Goal: Answer question/provide support

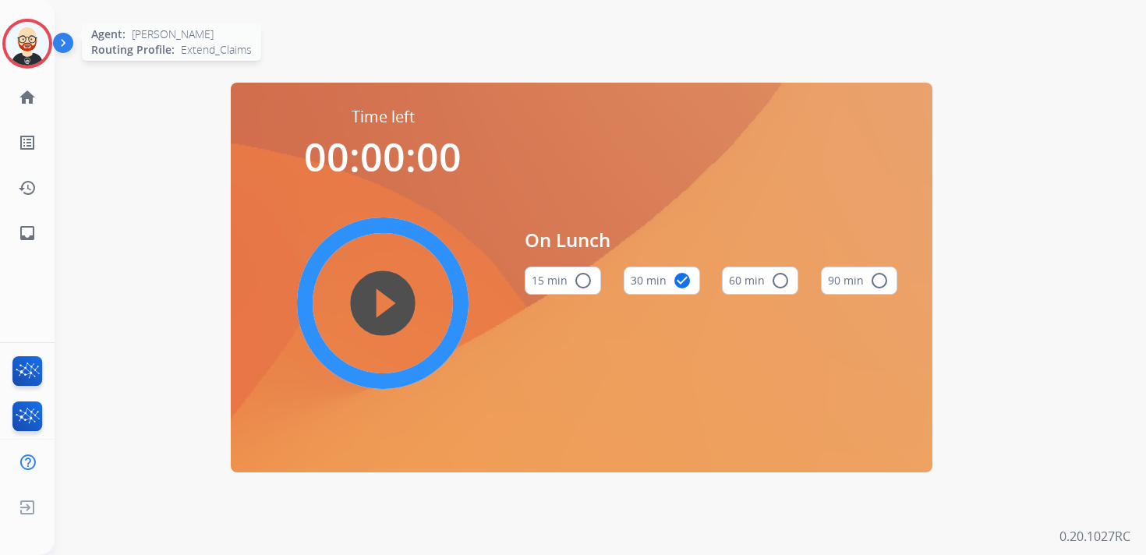
click at [33, 40] on img at bounding box center [27, 44] width 44 height 44
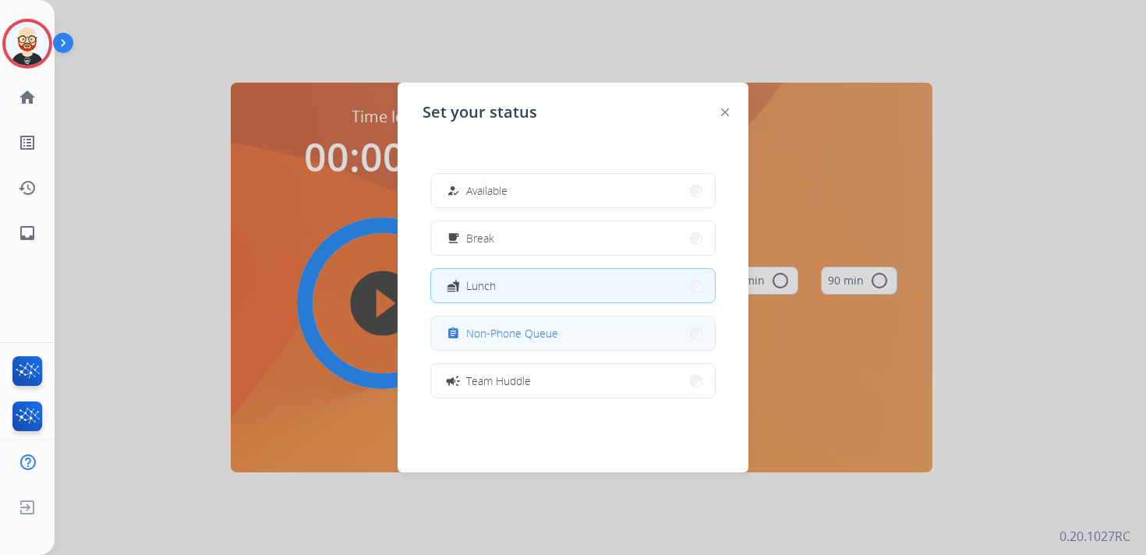
click at [496, 338] on span "Non-Phone Queue" at bounding box center [512, 333] width 92 height 16
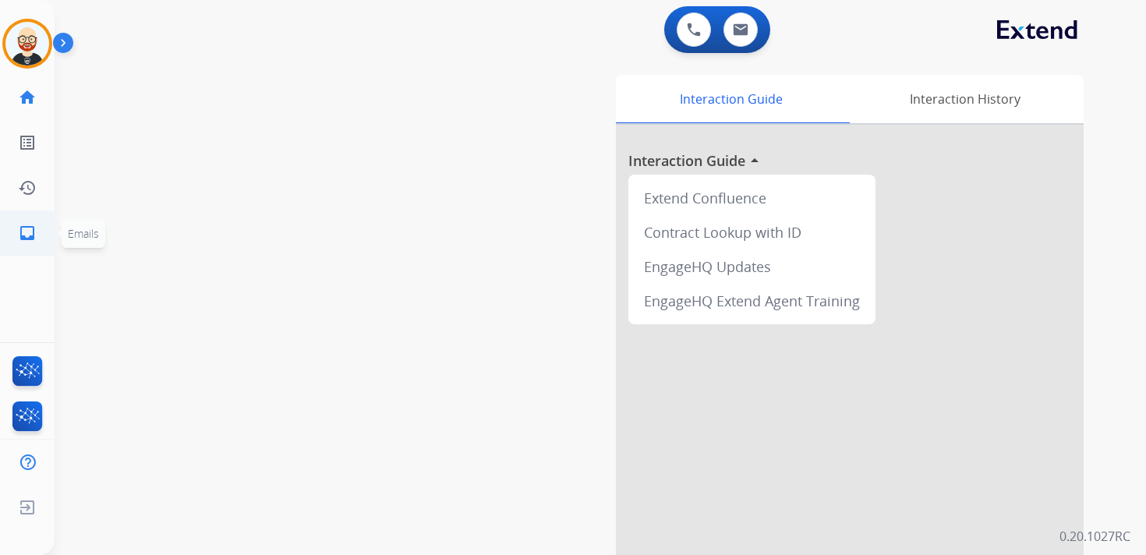
click at [32, 239] on mat-icon "inbox" at bounding box center [27, 233] width 19 height 19
select select "**********"
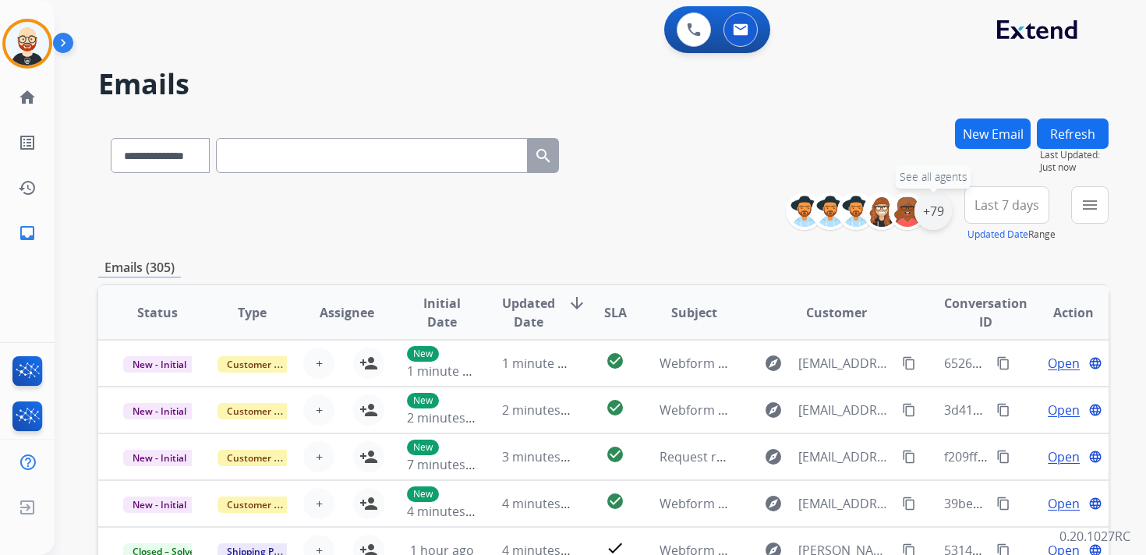
click at [928, 216] on div "+79" at bounding box center [932, 211] width 37 height 37
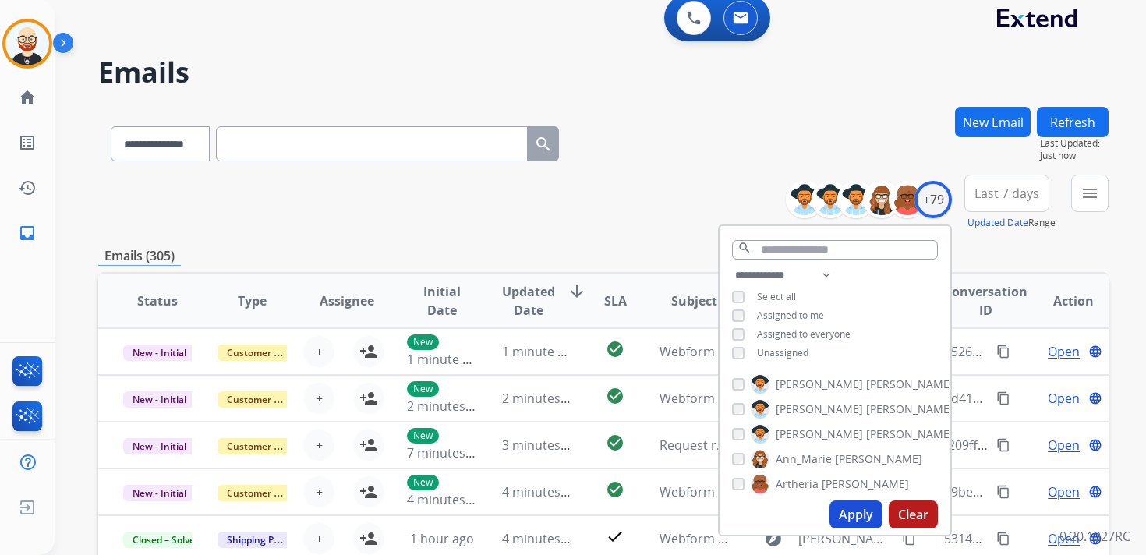
scroll to position [14, 0]
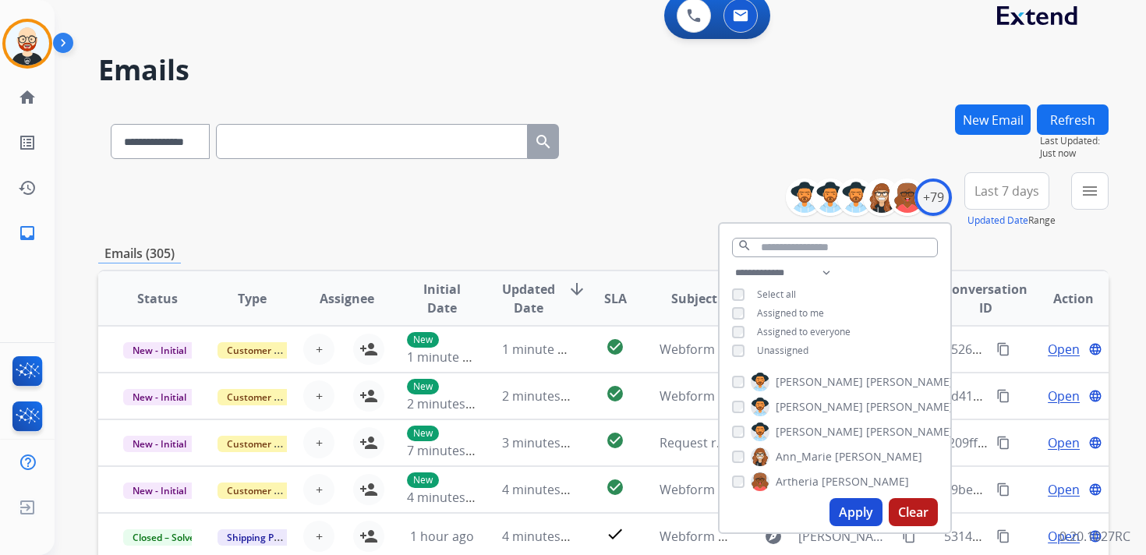
click at [772, 349] on span "Unassigned" at bounding box center [782, 350] width 51 height 13
click at [845, 513] on button "Apply" at bounding box center [855, 512] width 53 height 28
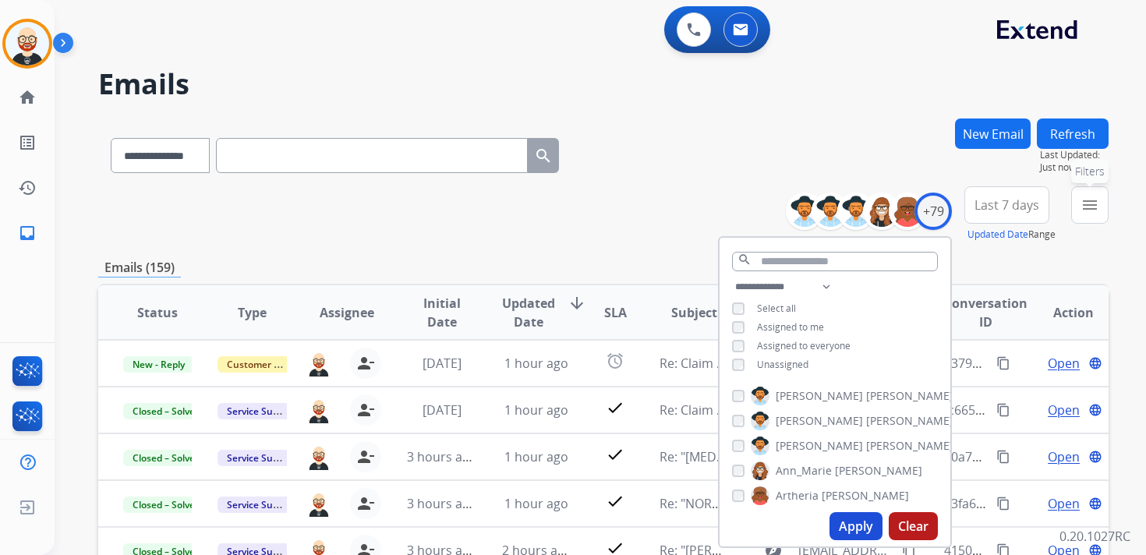
click at [1100, 206] on button "menu Filters" at bounding box center [1089, 204] width 37 height 37
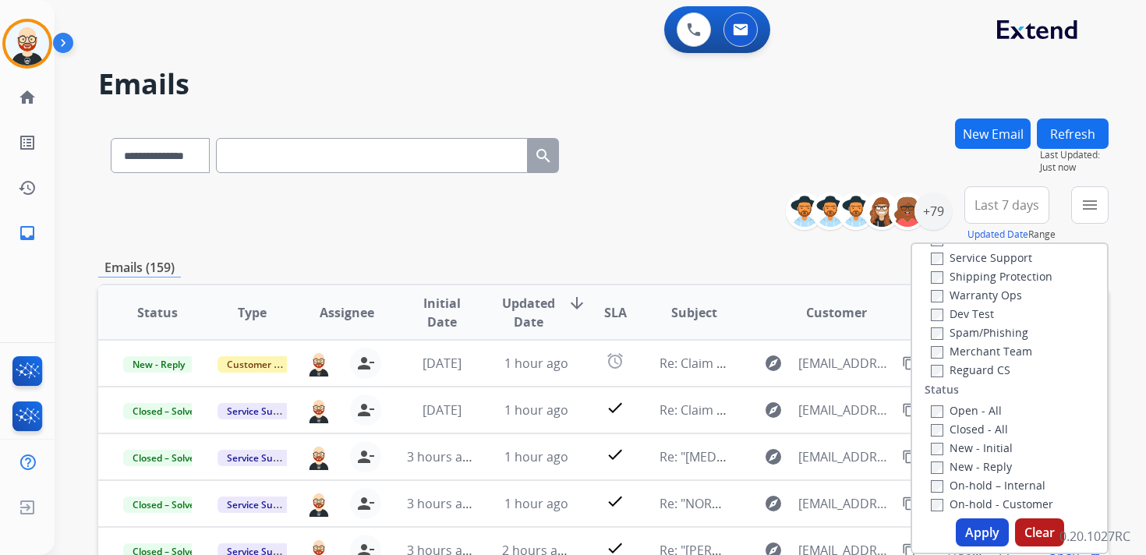
scroll to position [118, 0]
click at [961, 410] on label "New - Initial" at bounding box center [972, 409] width 82 height 15
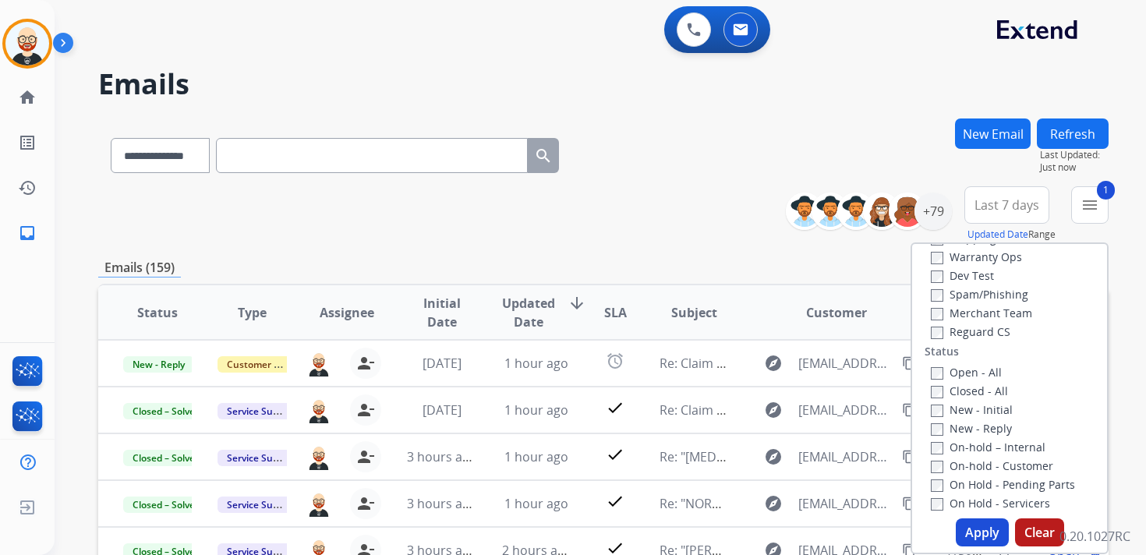
click at [960, 430] on label "New - Reply" at bounding box center [971, 428] width 81 height 15
click at [980, 533] on button "Apply" at bounding box center [982, 532] width 53 height 28
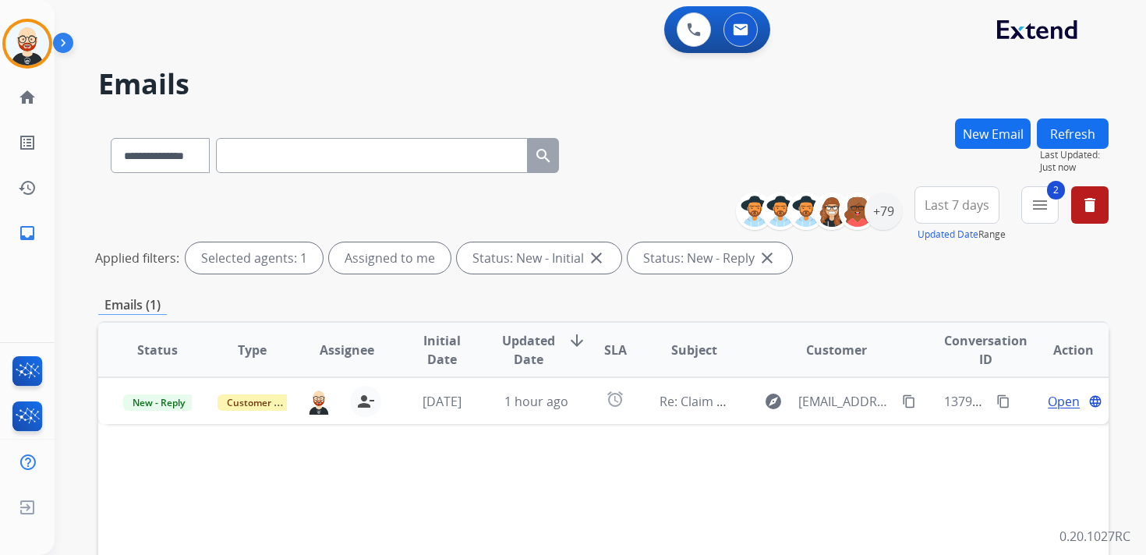
click at [963, 208] on span "Last 7 days" at bounding box center [956, 205] width 65 height 6
click at [945, 396] on div "Last 90 days" at bounding box center [952, 394] width 86 height 23
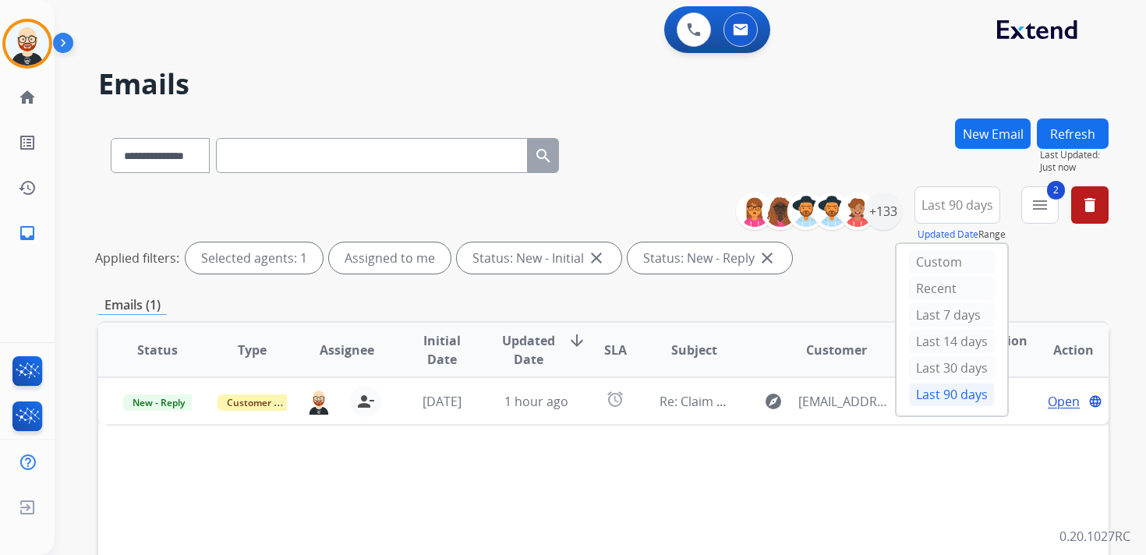
click at [820, 286] on div "**********" at bounding box center [603, 521] width 1010 height 806
click at [1080, 134] on button "Refresh" at bounding box center [1073, 133] width 72 height 30
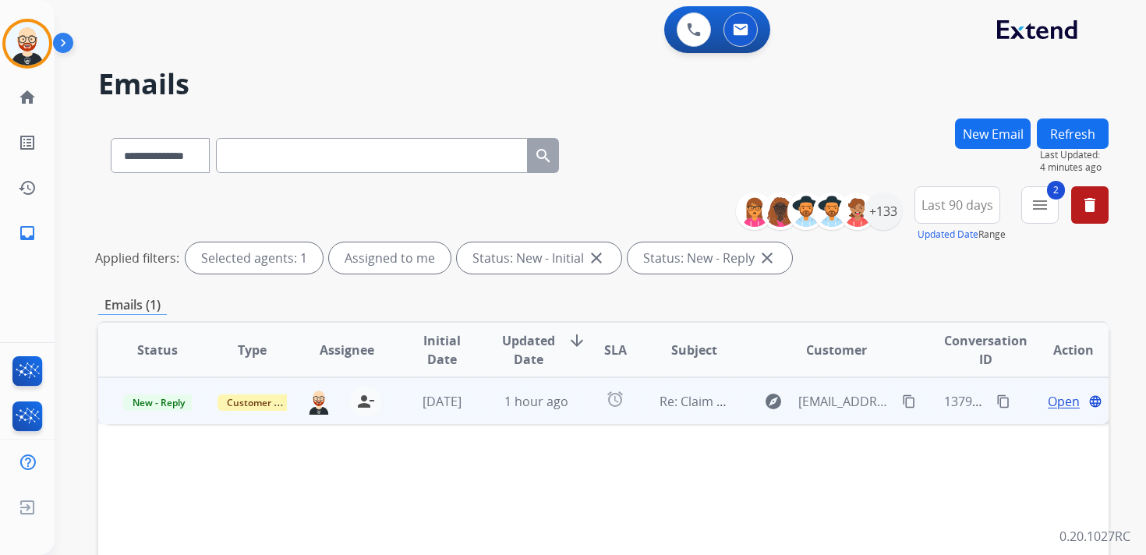
click at [1048, 399] on span "Open" at bounding box center [1064, 401] width 32 height 19
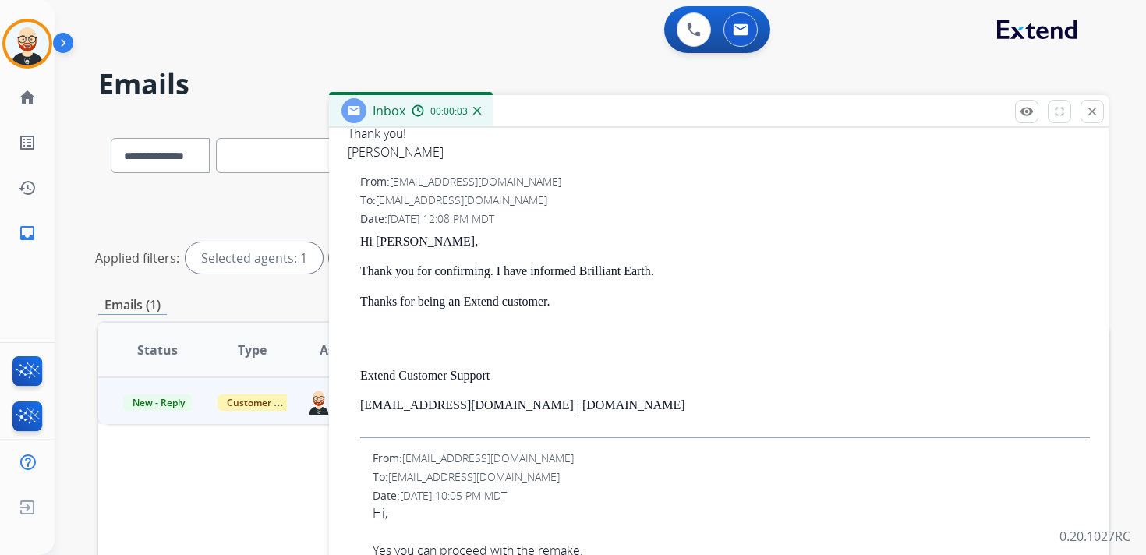
scroll to position [431, 0]
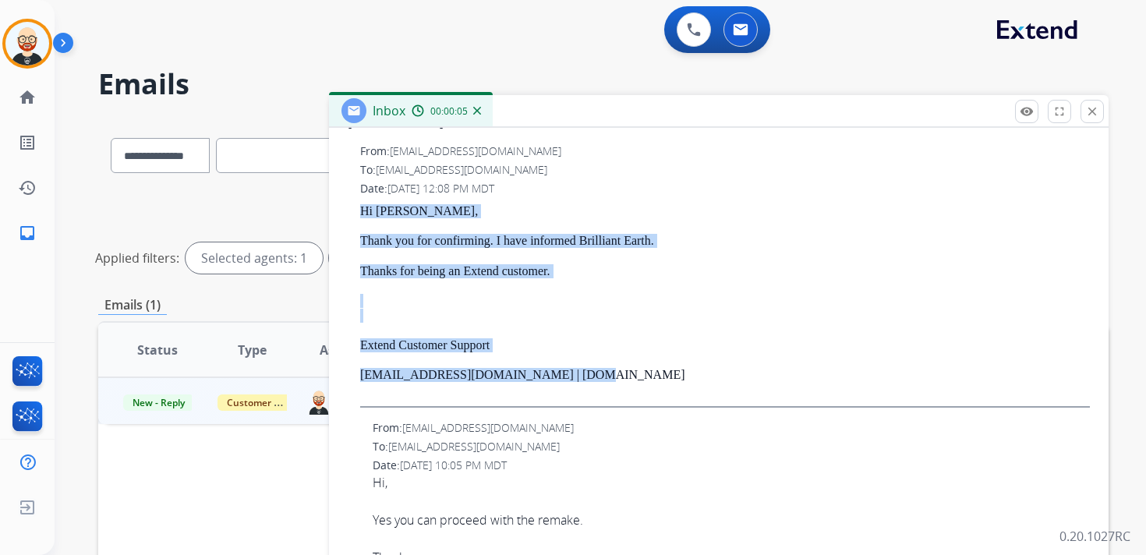
drag, startPoint x: 592, startPoint y: 380, endPoint x: 359, endPoint y: 213, distance: 287.3
click at [359, 213] on div "From: [EMAIL_ADDRESS][DOMAIN_NAME] To: [EMAIL_ADDRESS][DOMAIN_NAME] Date: [DATE…" at bounding box center [719, 275] width 742 height 264
copy div "Hi [PERSON_NAME] , Thank you for confirming. I have informed Brilliant Earth. T…"
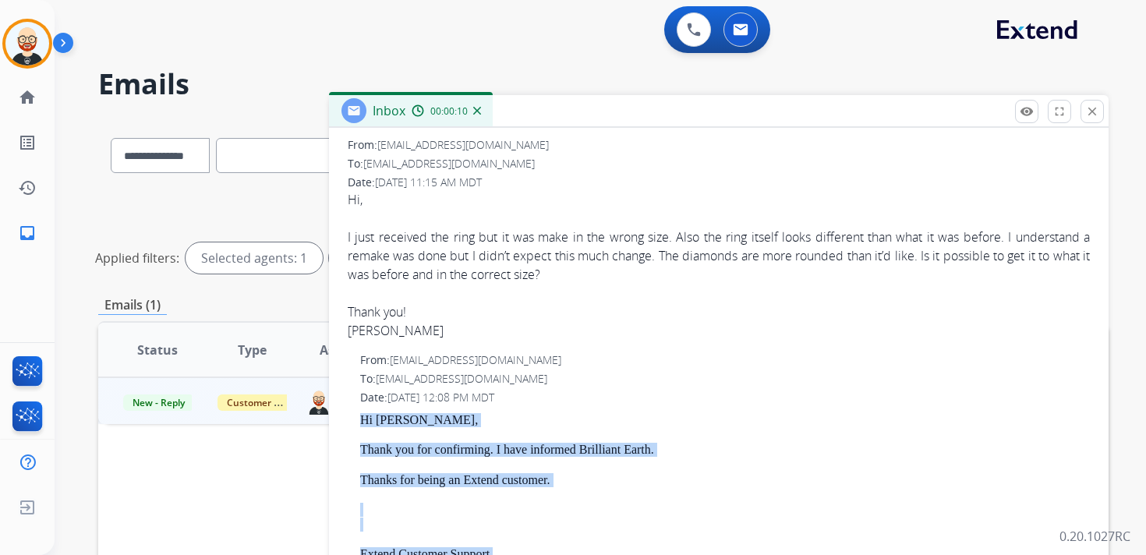
scroll to position [0, 0]
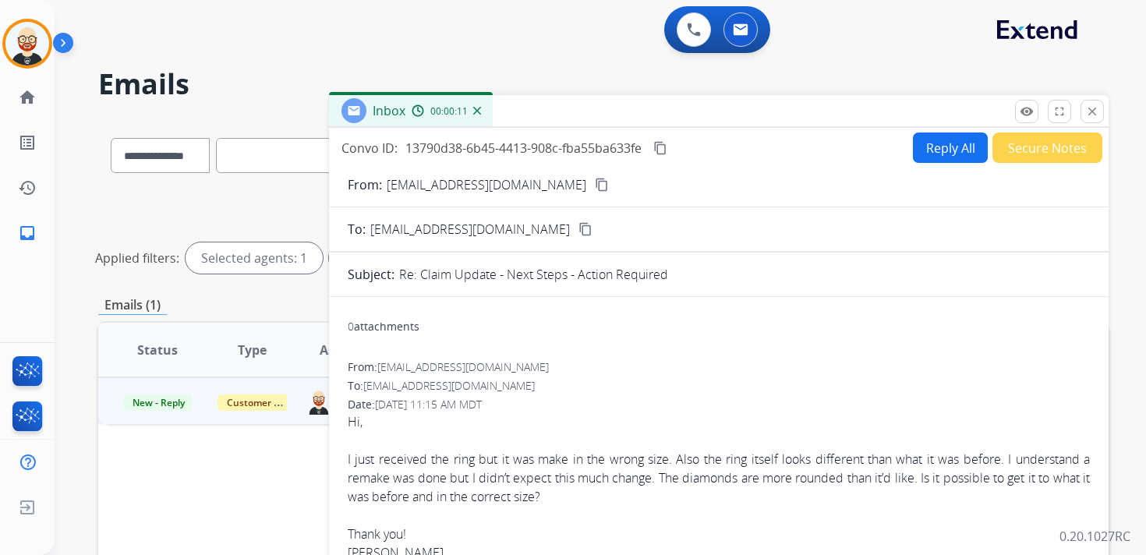
click at [921, 157] on button "Reply All" at bounding box center [950, 148] width 75 height 30
select select "**********"
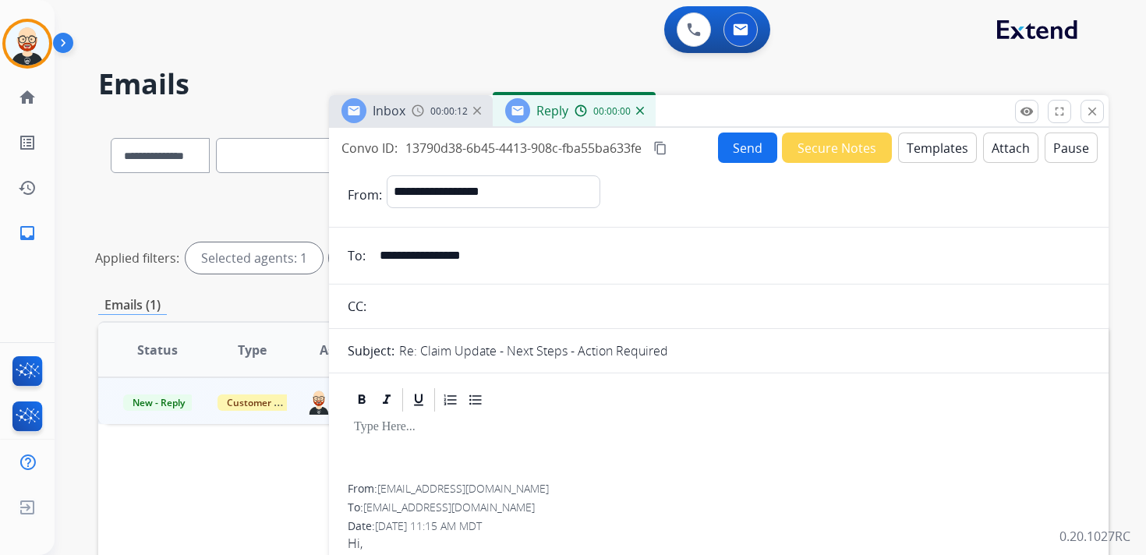
click at [395, 447] on div at bounding box center [719, 449] width 742 height 70
paste div
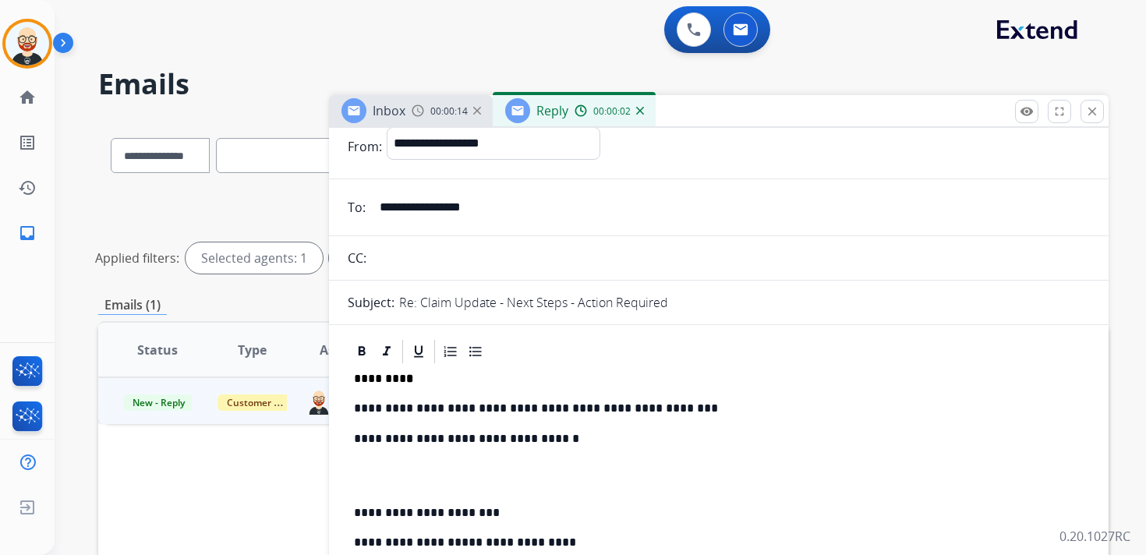
scroll to position [64, 0]
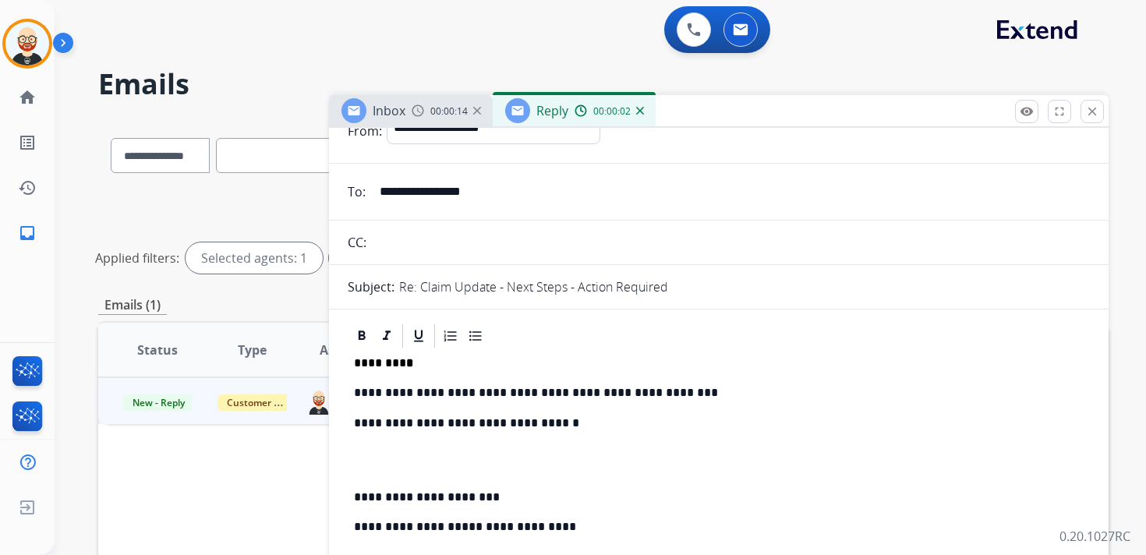
click at [421, 391] on p "**********" at bounding box center [712, 393] width 717 height 14
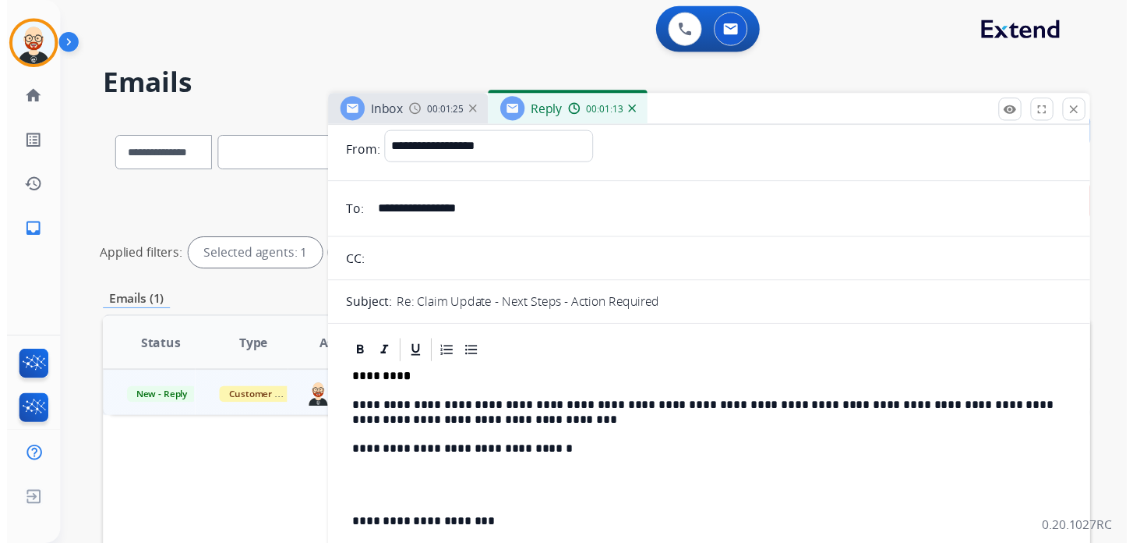
scroll to position [0, 0]
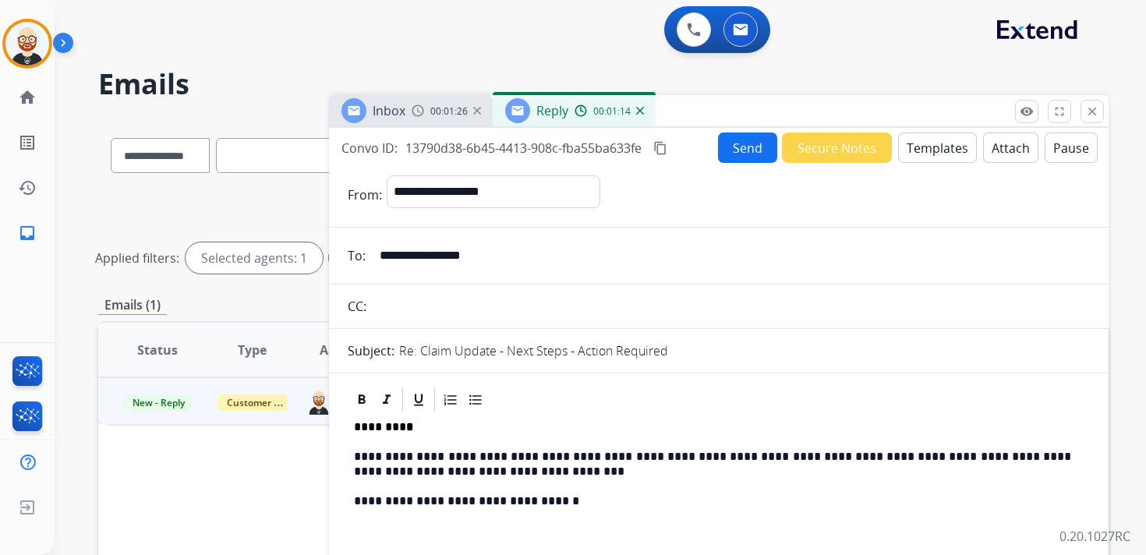
click at [725, 154] on button "Send" at bounding box center [747, 148] width 59 height 30
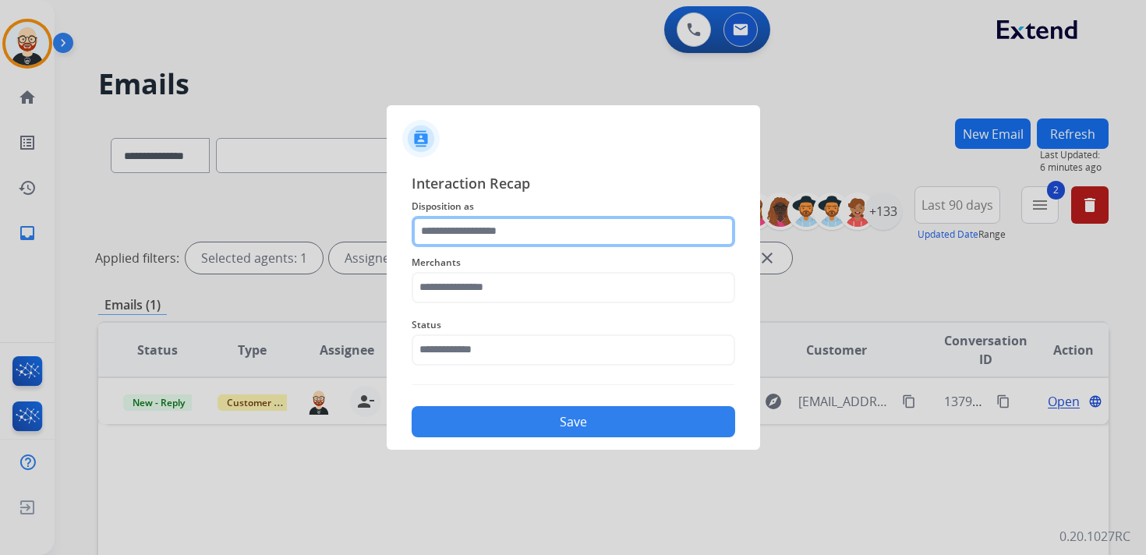
click at [620, 230] on input "text" at bounding box center [573, 231] width 323 height 31
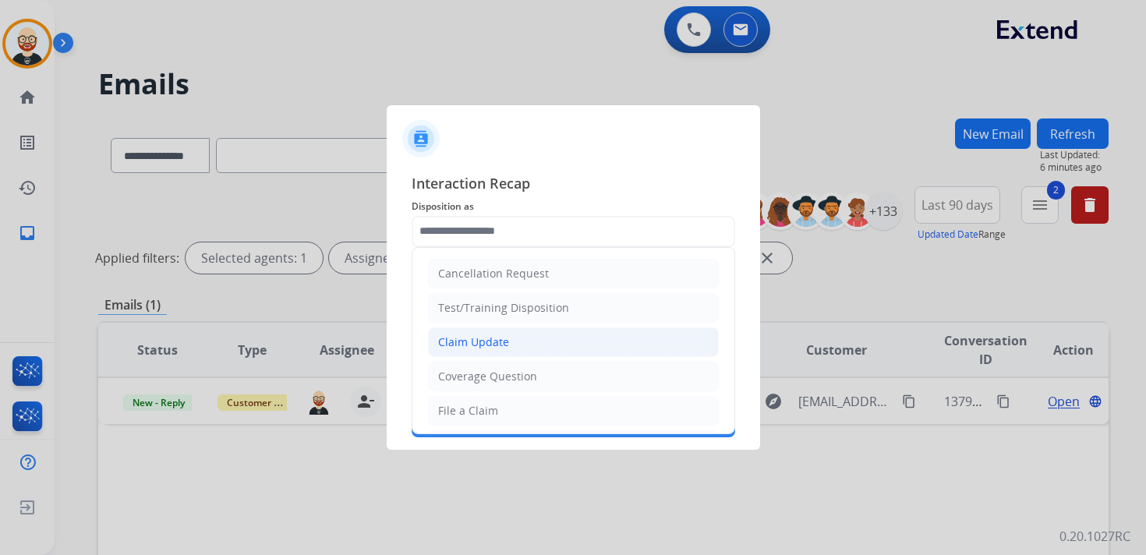
click at [577, 348] on li "Claim Update" at bounding box center [573, 342] width 291 height 30
type input "**********"
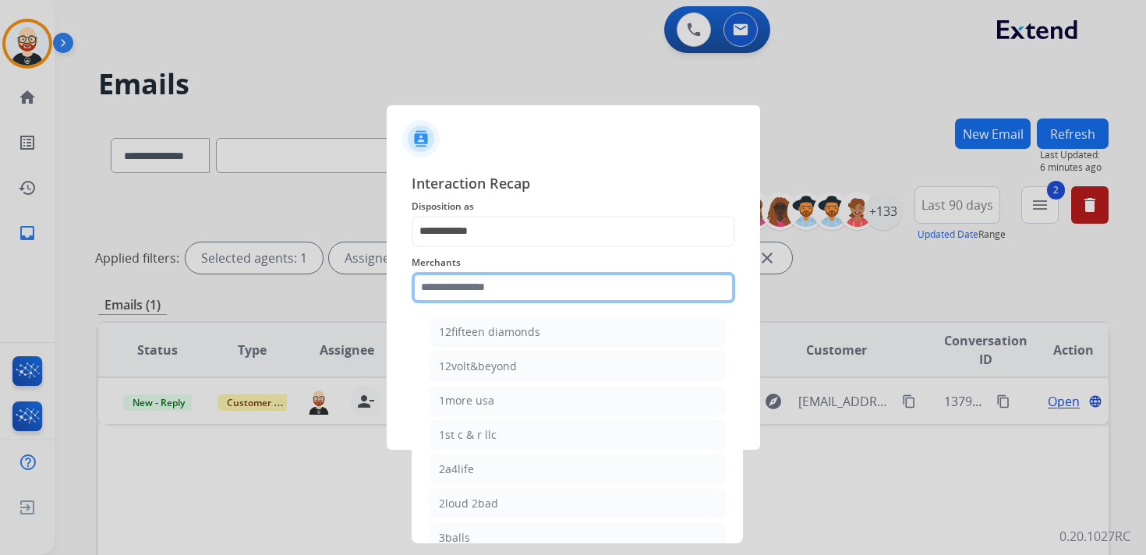
click at [507, 291] on input "text" at bounding box center [573, 287] width 323 height 31
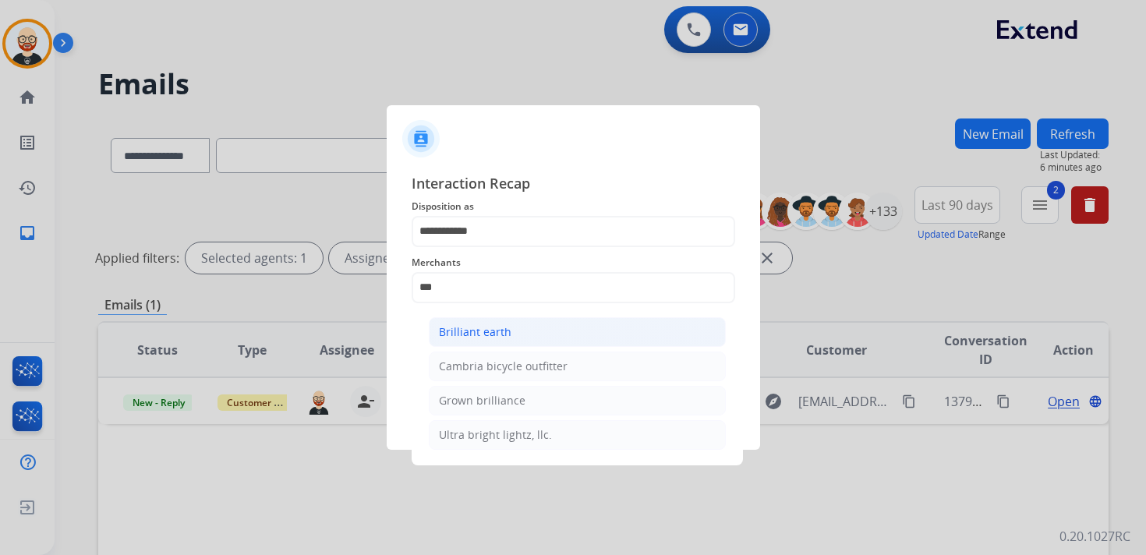
click at [503, 321] on li "Brilliant earth" at bounding box center [577, 332] width 297 height 30
type input "**********"
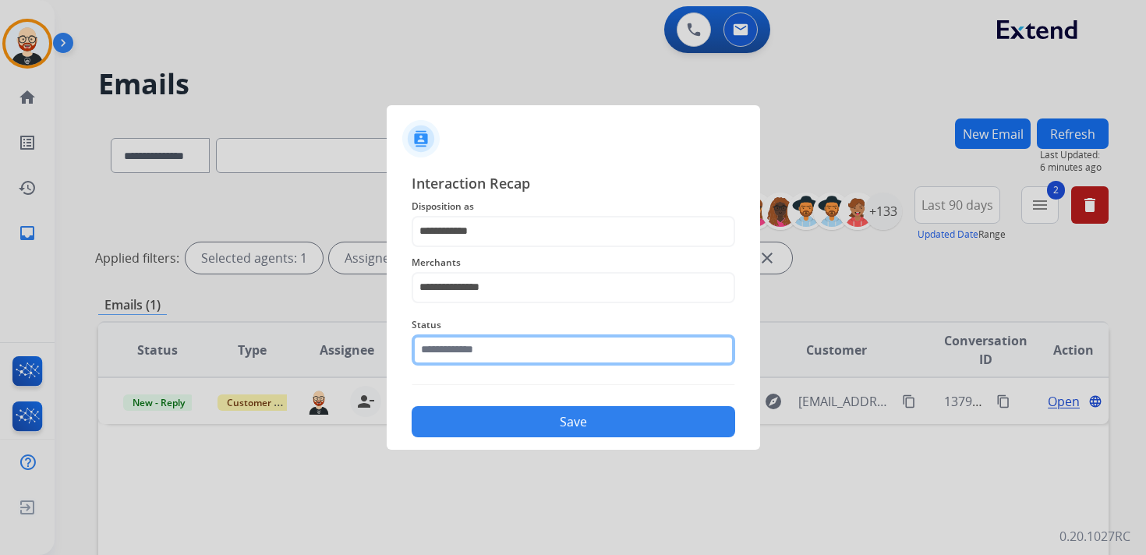
click at [489, 349] on input "text" at bounding box center [573, 349] width 323 height 31
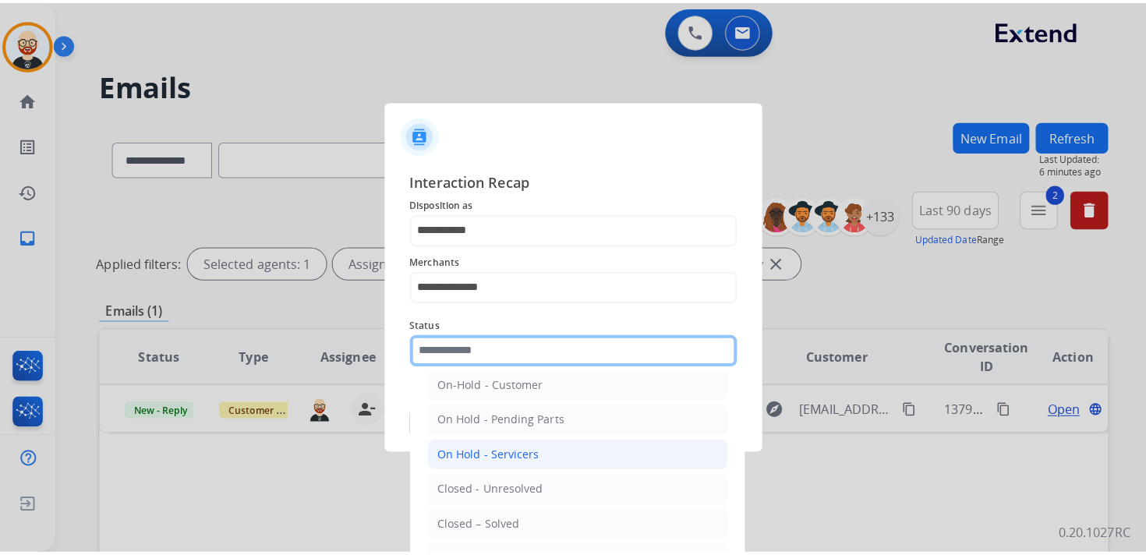
scroll to position [47, 0]
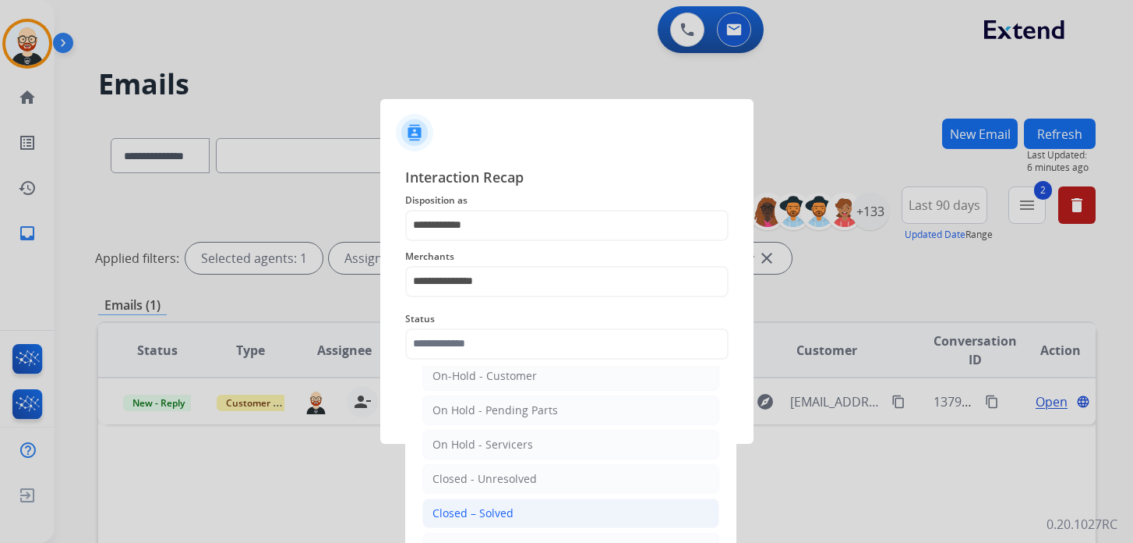
click at [506, 506] on div "Closed – Solved" at bounding box center [473, 513] width 81 height 16
type input "**********"
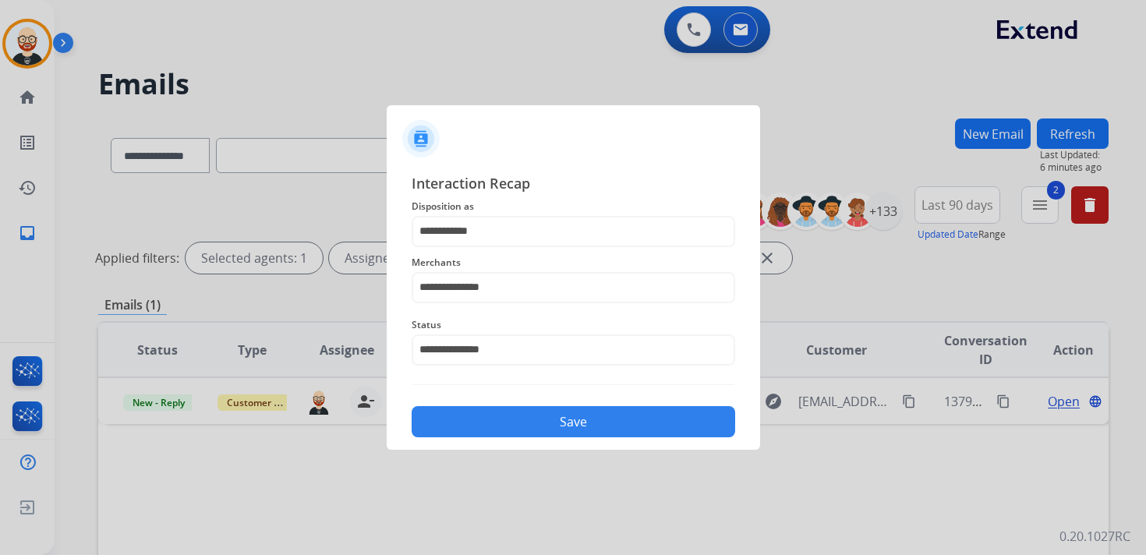
click at [582, 430] on button "Save" at bounding box center [573, 421] width 323 height 31
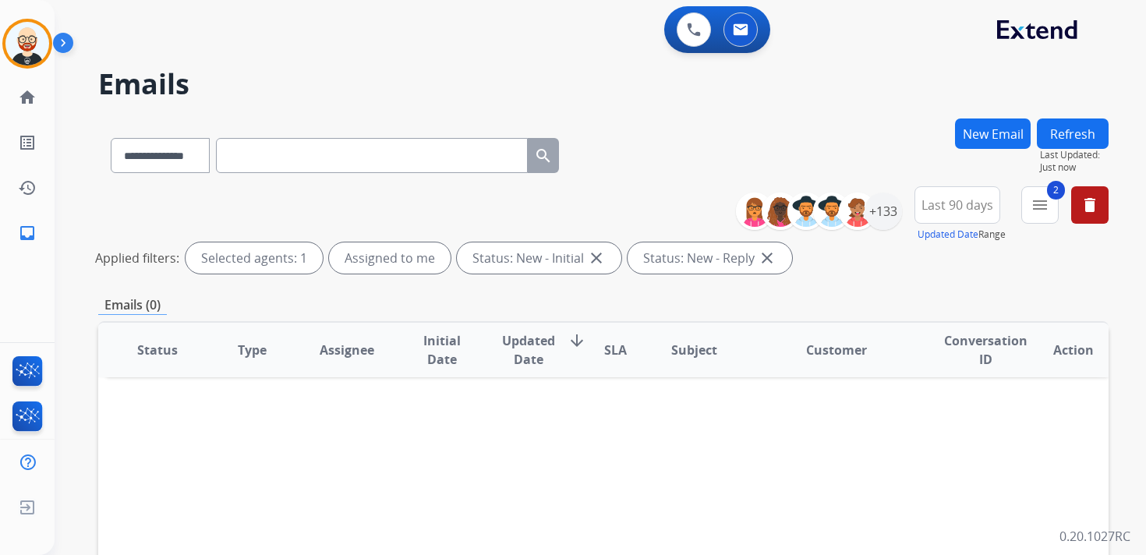
click at [273, 156] on input "text" at bounding box center [372, 155] width 312 height 35
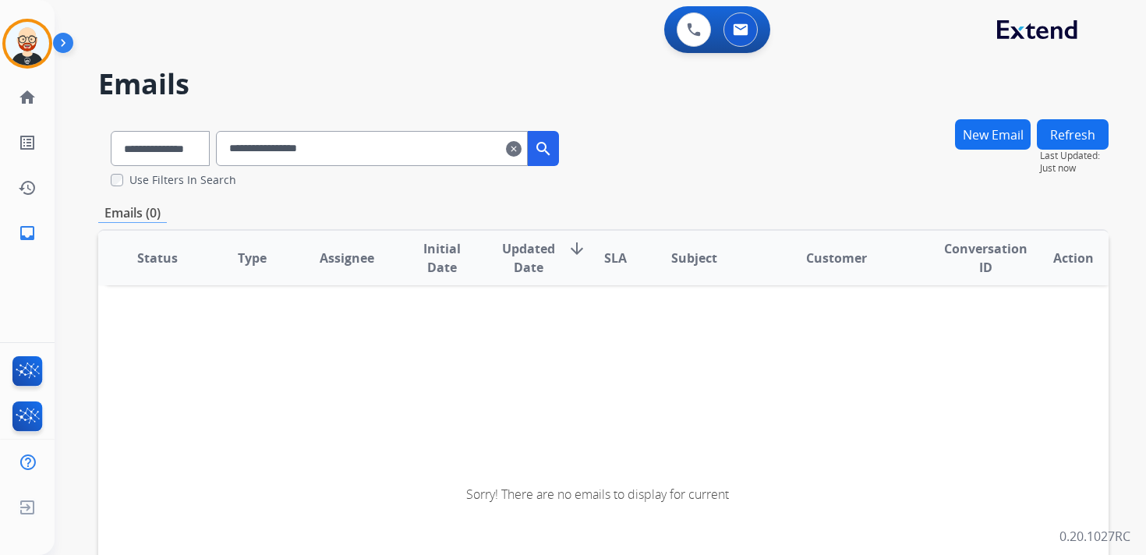
click at [408, 142] on input "**********" at bounding box center [372, 148] width 312 height 35
click at [270, 147] on input "**********" at bounding box center [372, 148] width 312 height 35
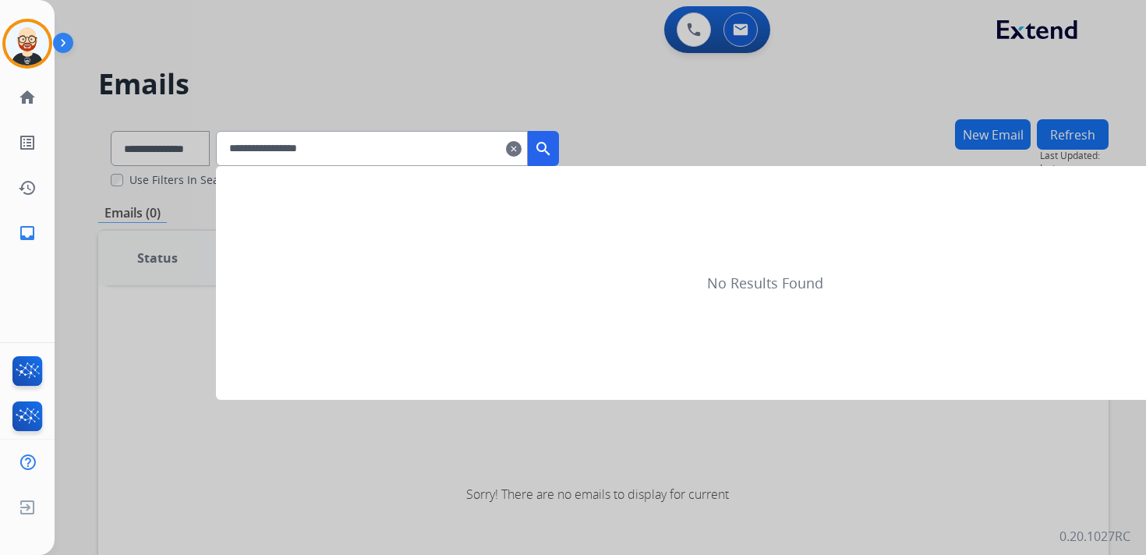
type input "**********"
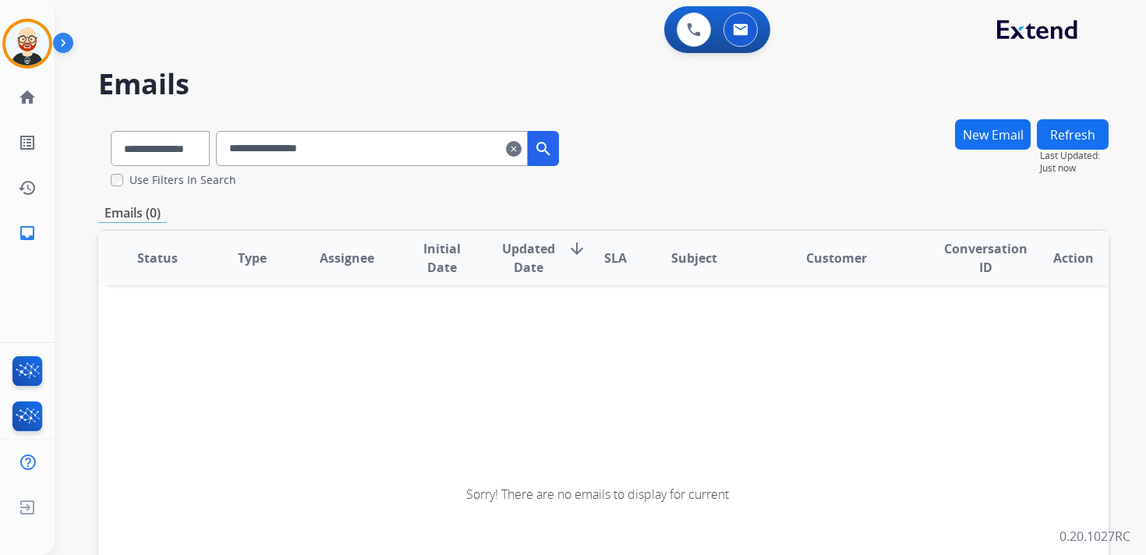
click at [382, 152] on input "**********" at bounding box center [372, 148] width 312 height 35
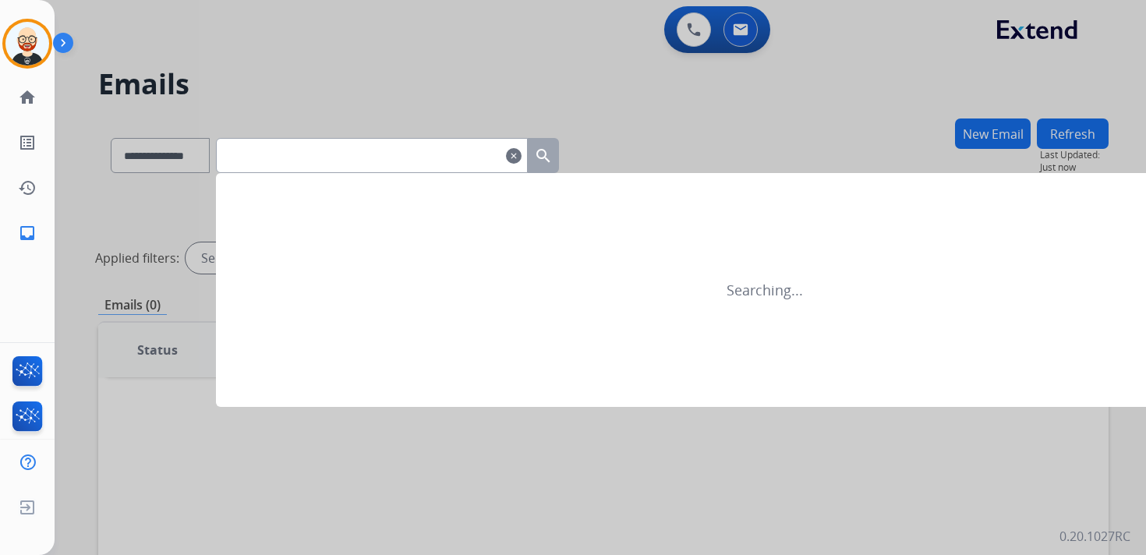
click at [528, 152] on input "text" at bounding box center [372, 155] width 312 height 35
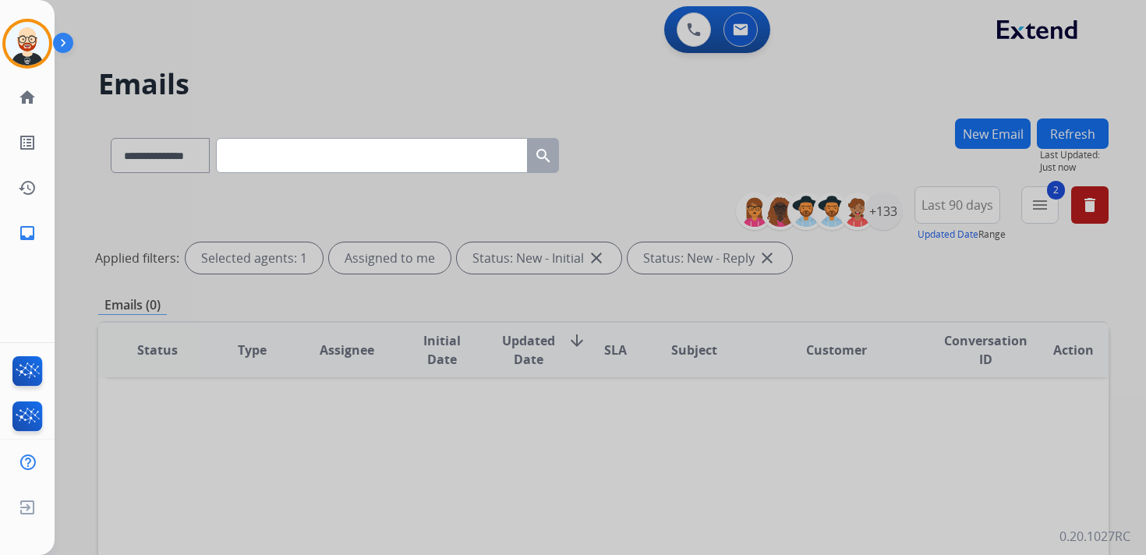
click at [1048, 207] on div at bounding box center [573, 277] width 1146 height 555
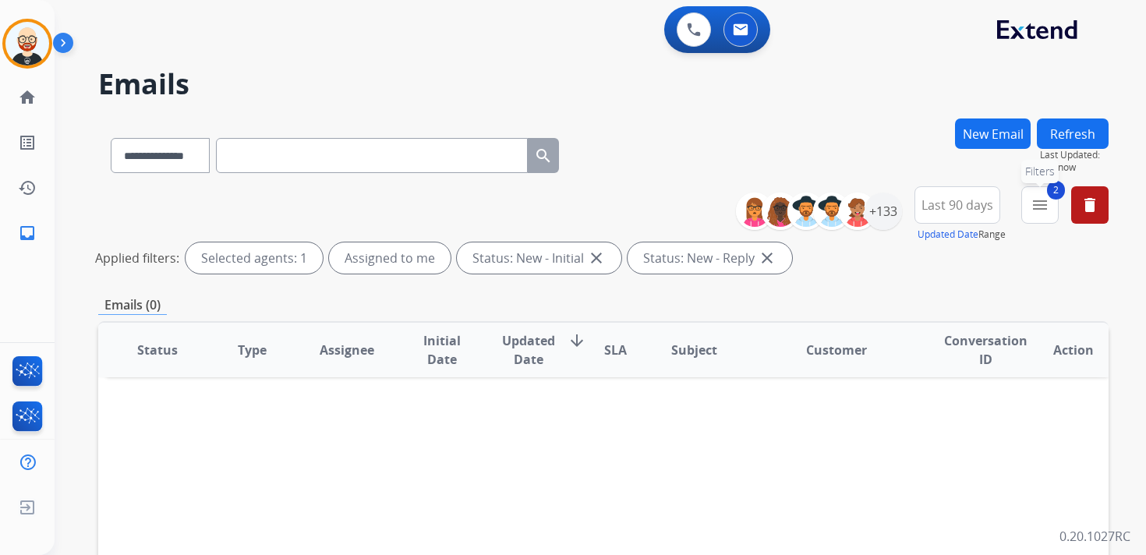
click at [1048, 208] on mat-icon "menu" at bounding box center [1040, 205] width 19 height 19
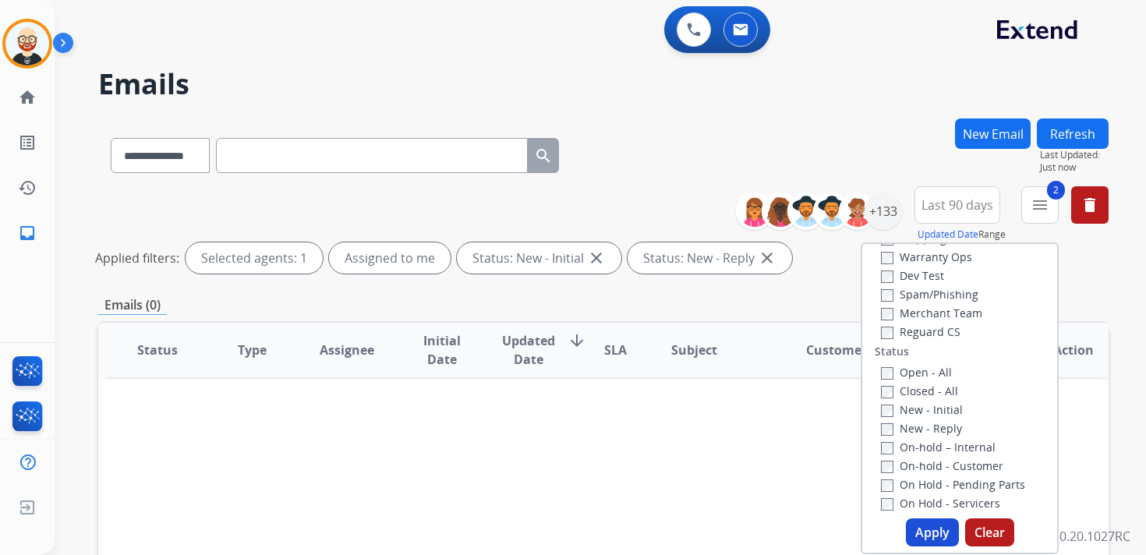
click at [932, 391] on label "Closed - All" at bounding box center [919, 391] width 77 height 15
click at [931, 540] on button "Apply" at bounding box center [932, 532] width 53 height 28
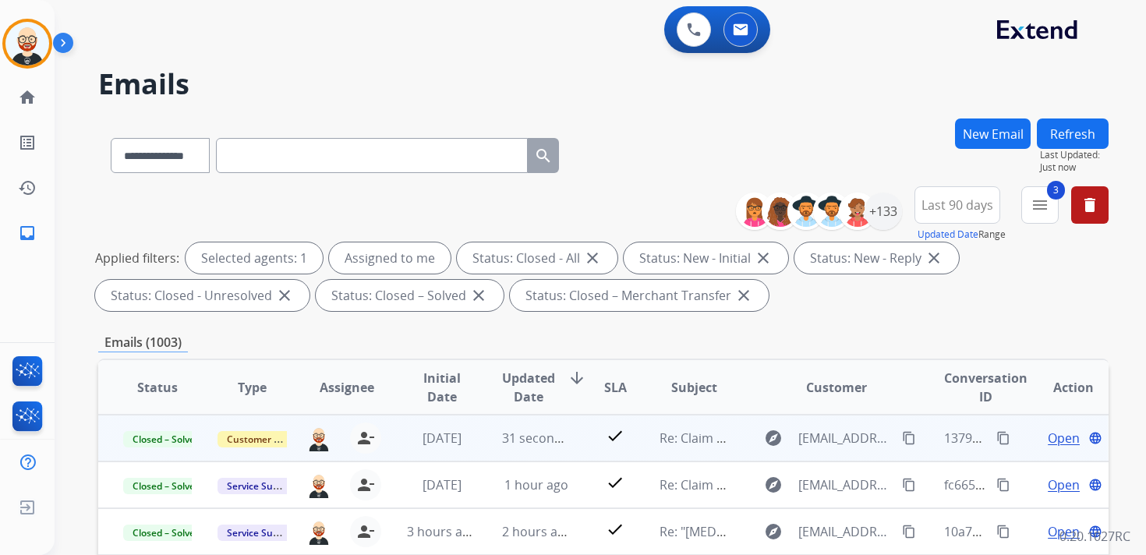
click at [996, 441] on mat-icon "content_copy" at bounding box center [1003, 438] width 14 height 14
click at [889, 436] on div "explore [EMAIL_ADDRESS][DOMAIN_NAME] content_copy" at bounding box center [837, 438] width 164 height 25
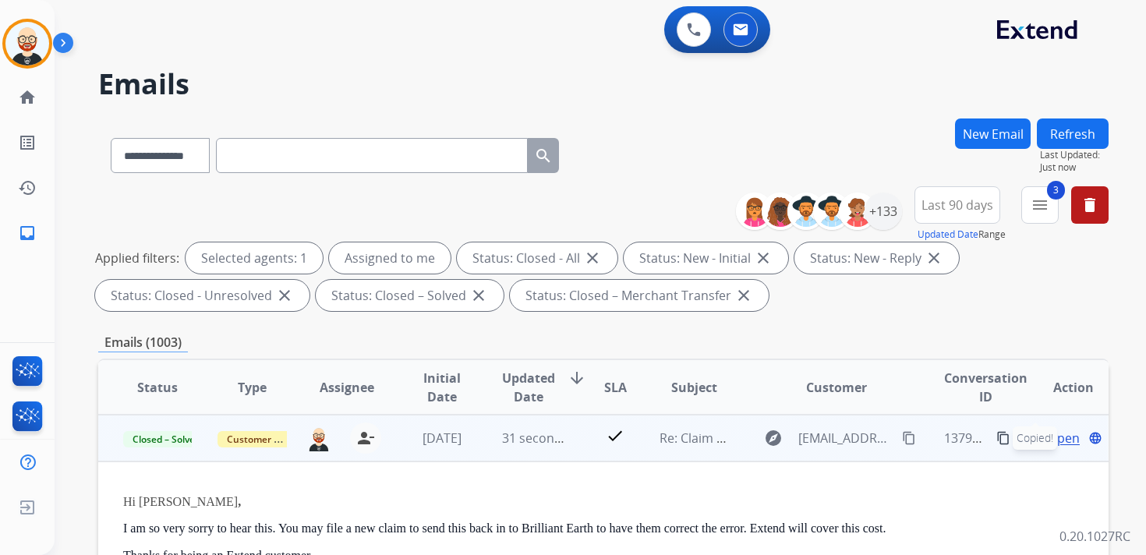
click at [886, 447] on div "explore [EMAIL_ADDRESS][DOMAIN_NAME] content_copy" at bounding box center [837, 438] width 164 height 25
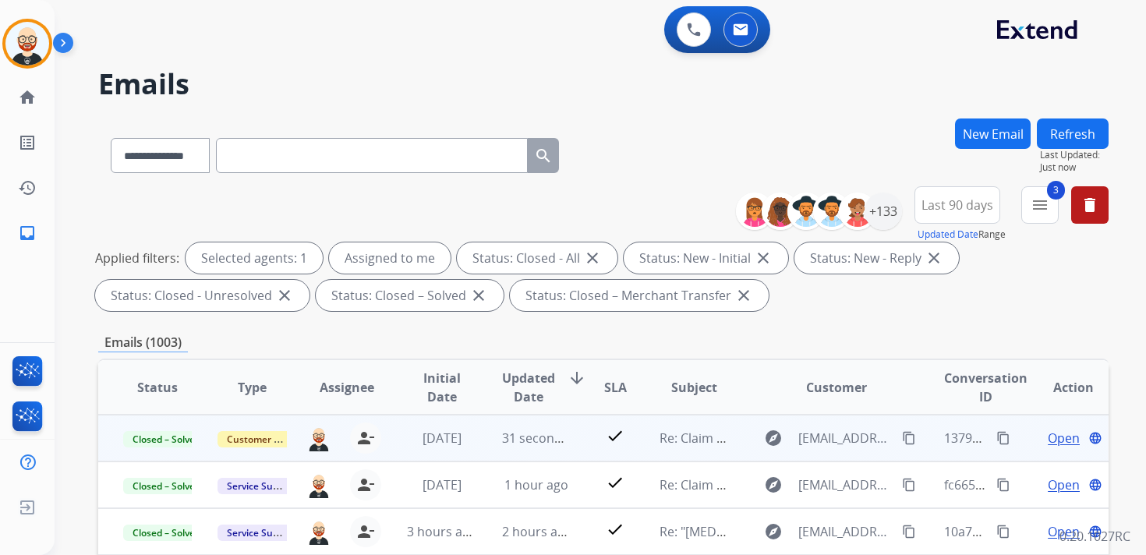
click at [902, 442] on mat-icon "content_copy" at bounding box center [909, 438] width 14 height 14
click at [996, 438] on mat-icon "content_copy" at bounding box center [1003, 438] width 14 height 14
click at [1062, 448] on td "Open language" at bounding box center [1060, 438] width 95 height 47
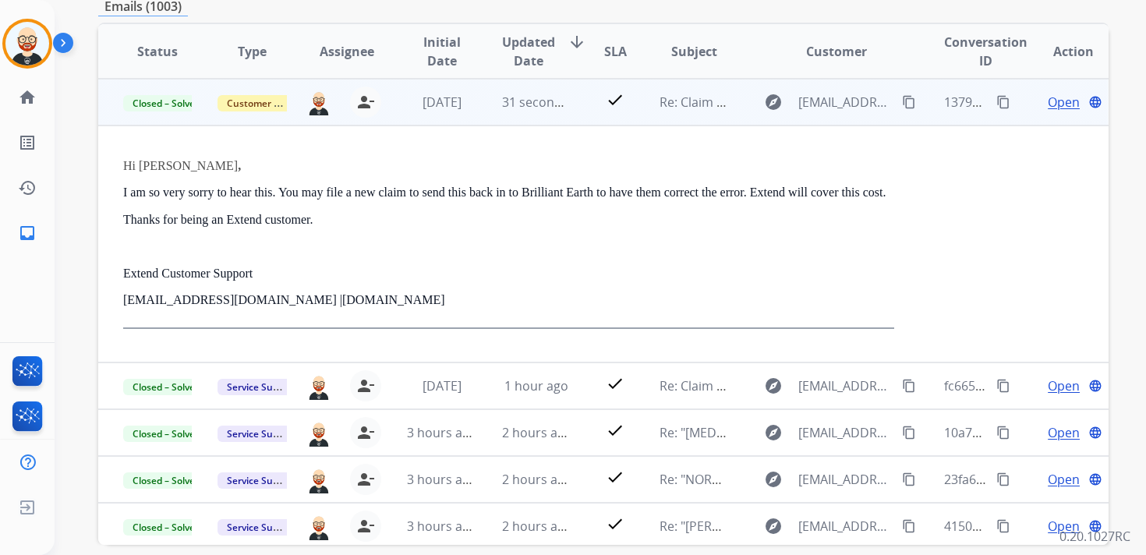
scroll to position [251, 0]
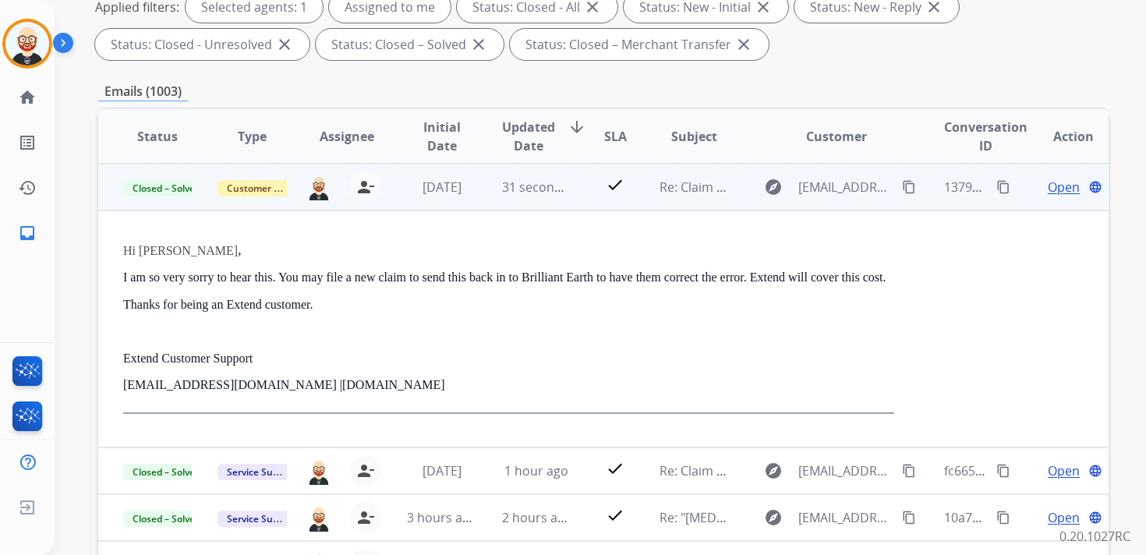
click at [1058, 191] on span "Open" at bounding box center [1064, 187] width 32 height 19
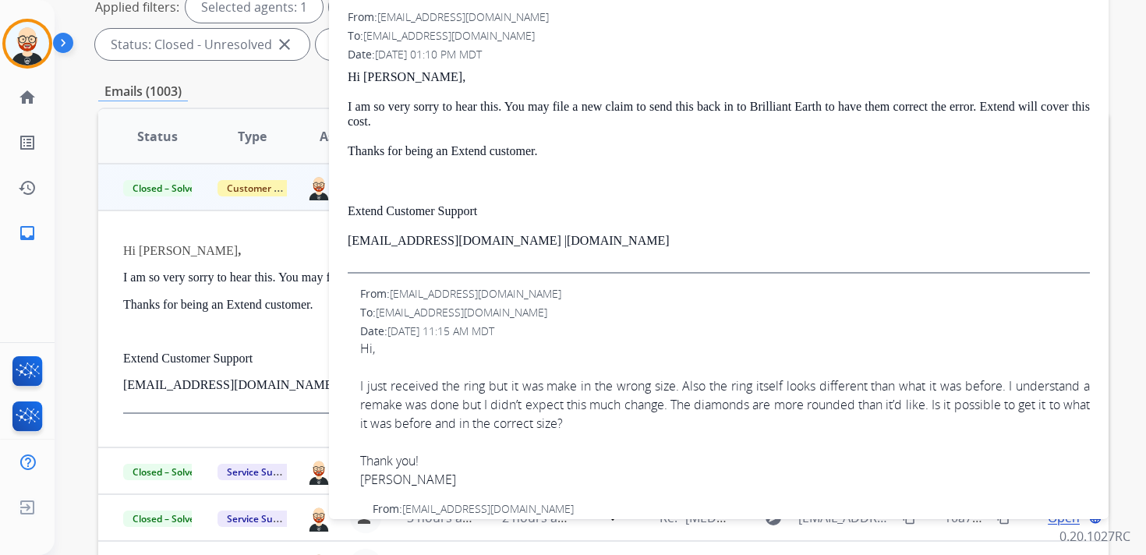
scroll to position [133, 0]
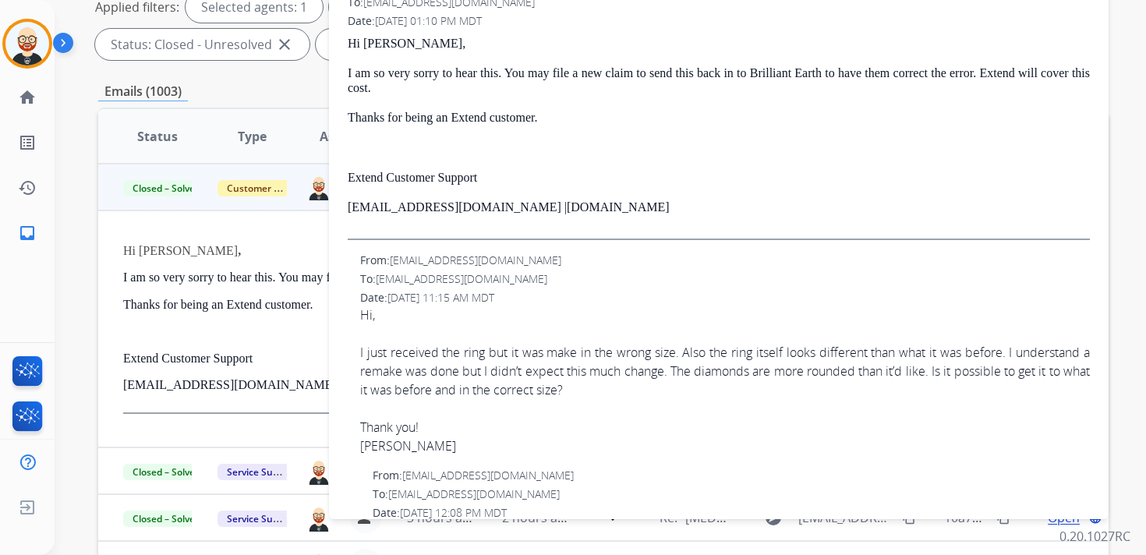
click at [606, 382] on div "I just received the ring but it was make in the wrong size. Also the ring itsel…" at bounding box center [725, 371] width 730 height 56
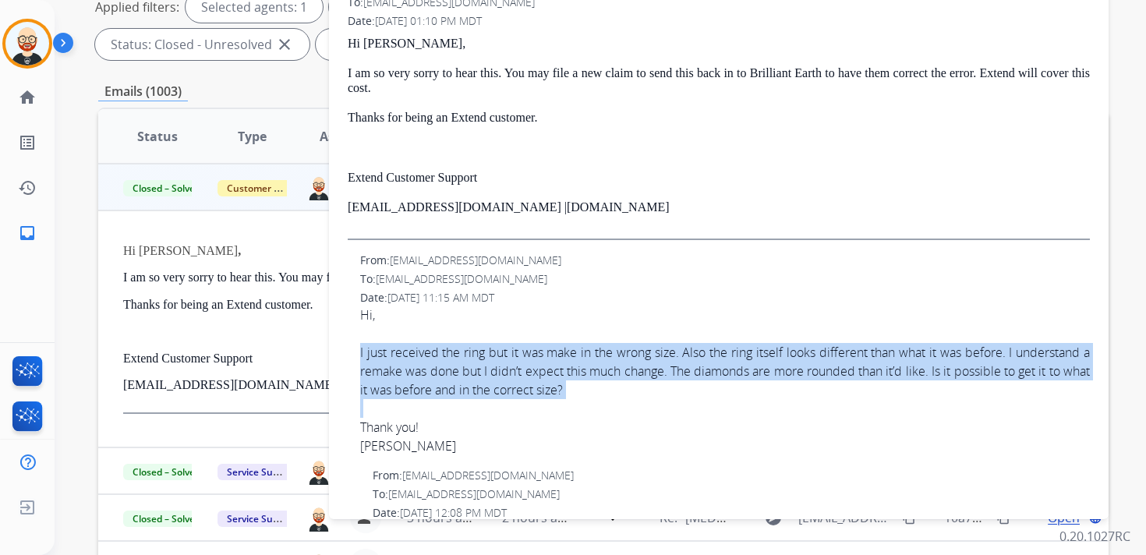
click at [606, 382] on div "I just received the ring but it was make in the wrong size. Also the ring itsel…" at bounding box center [725, 371] width 730 height 56
copy div "I just received the ring but it was make in the wrong size. Also the ring itsel…"
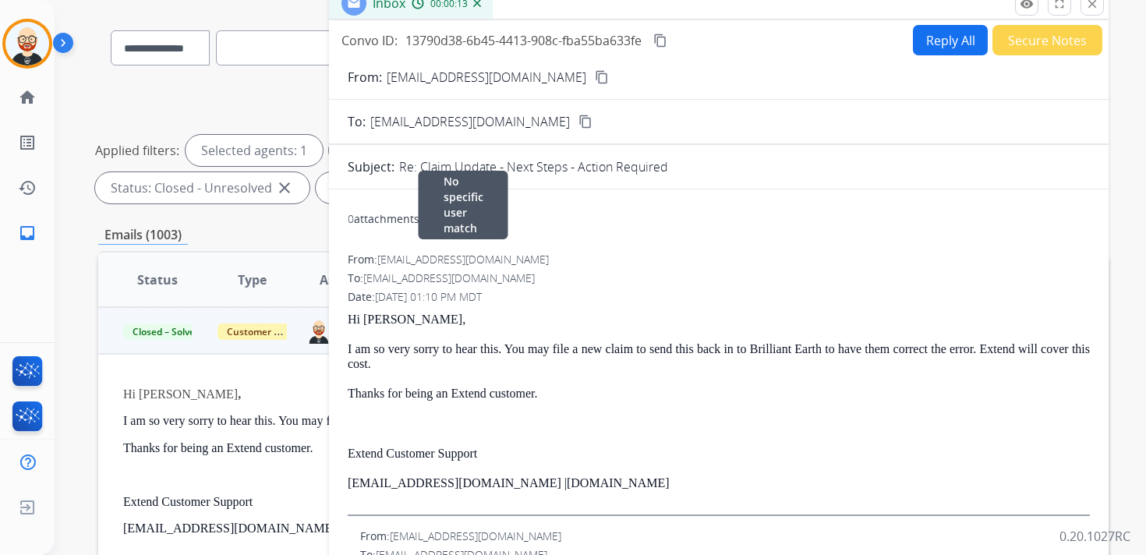
scroll to position [2, 0]
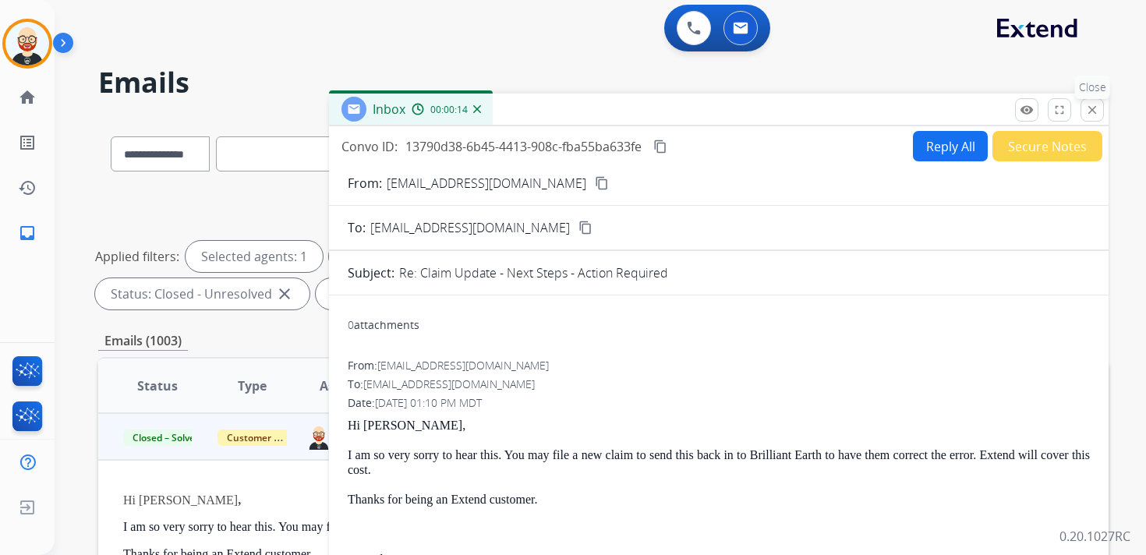
click at [1095, 115] on mat-icon "close" at bounding box center [1092, 110] width 14 height 14
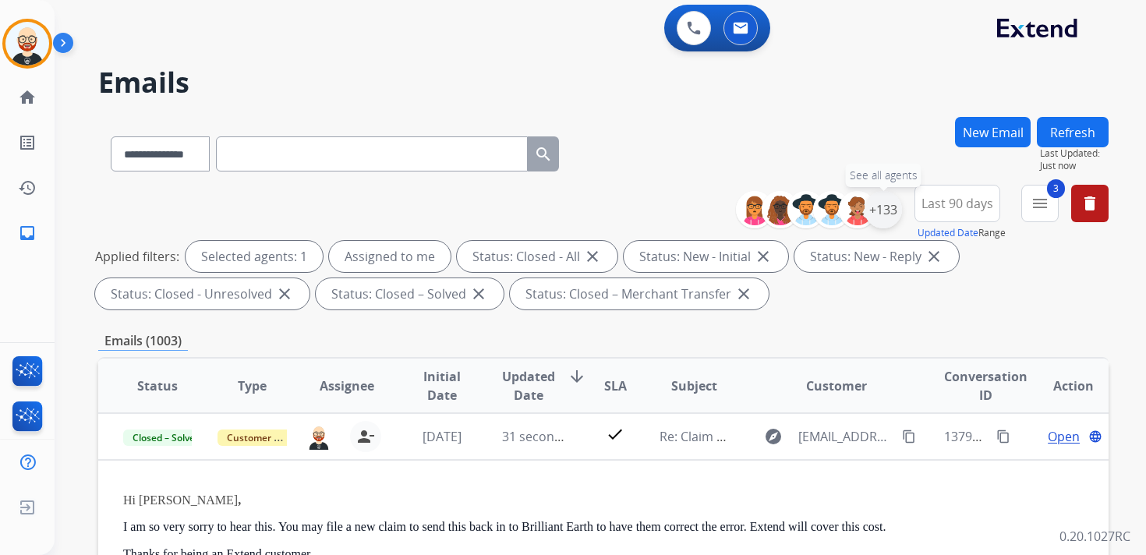
click at [882, 213] on div "+133" at bounding box center [882, 209] width 37 height 37
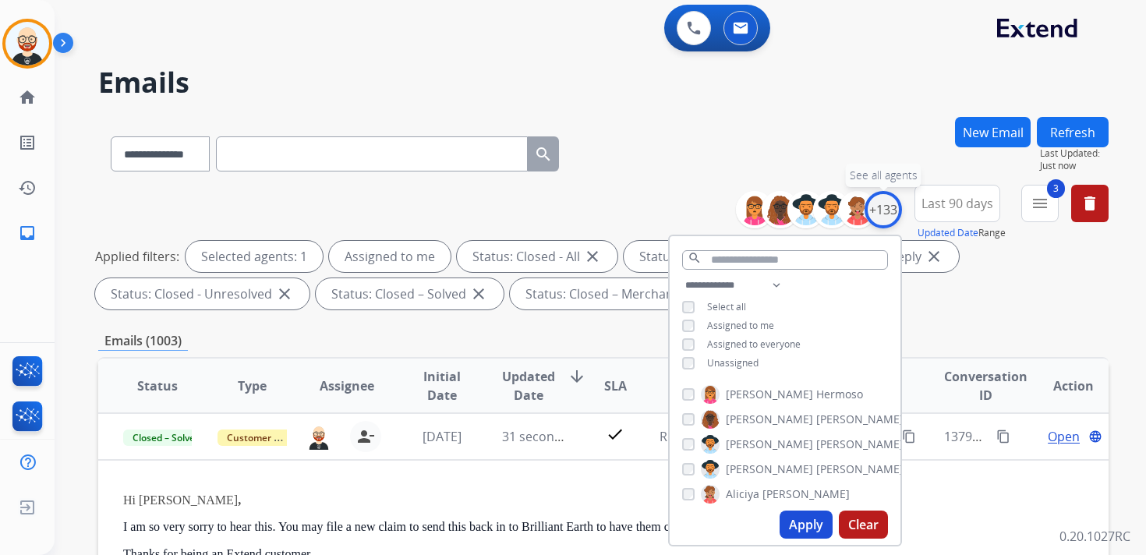
click at [882, 213] on div "+133" at bounding box center [882, 209] width 37 height 37
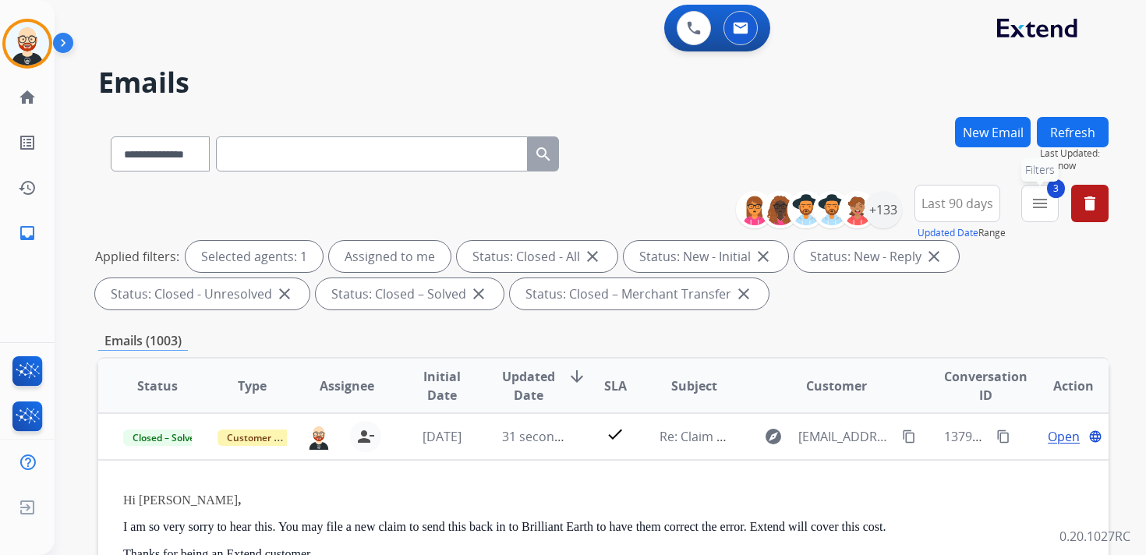
click at [1040, 197] on mat-icon "menu" at bounding box center [1040, 203] width 19 height 19
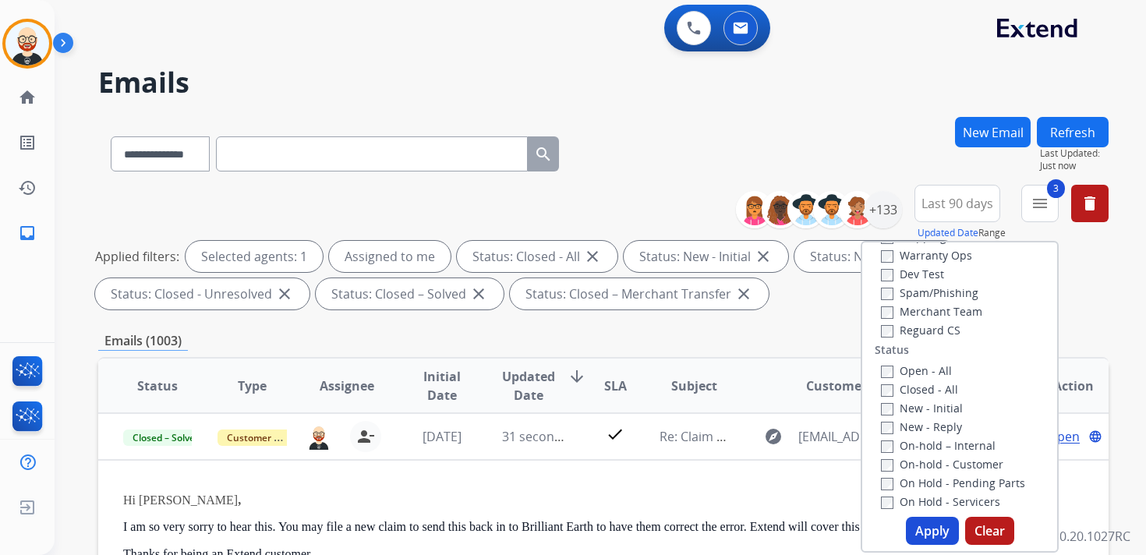
click at [905, 394] on label "Closed - All" at bounding box center [919, 389] width 77 height 15
click at [927, 528] on button "Apply" at bounding box center [932, 531] width 53 height 28
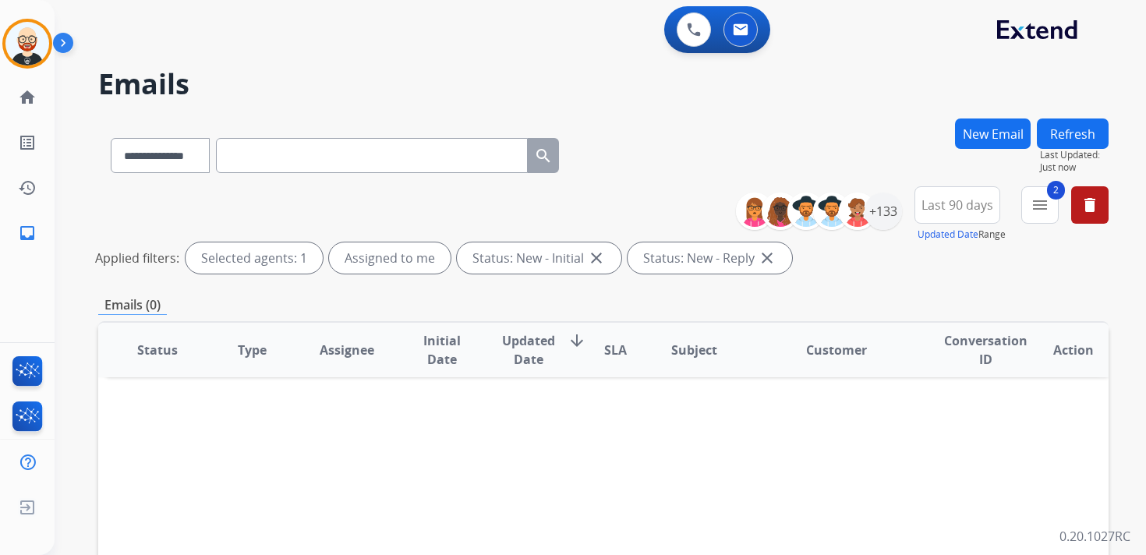
click at [507, 343] on span "Updated Date" at bounding box center [528, 349] width 53 height 37
